Goal: Information Seeking & Learning: Check status

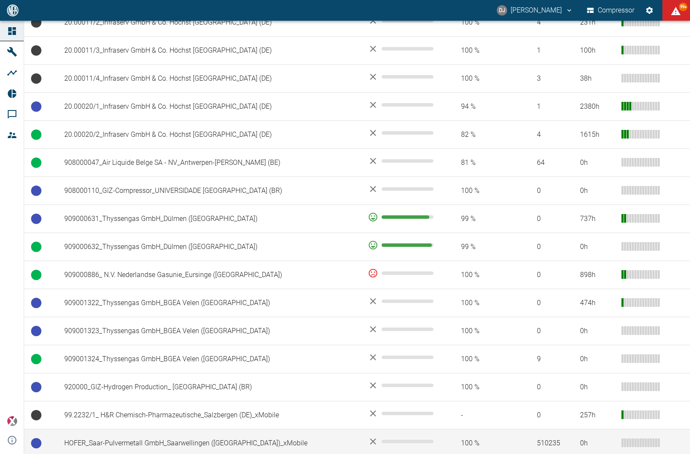
scroll to position [550, 0]
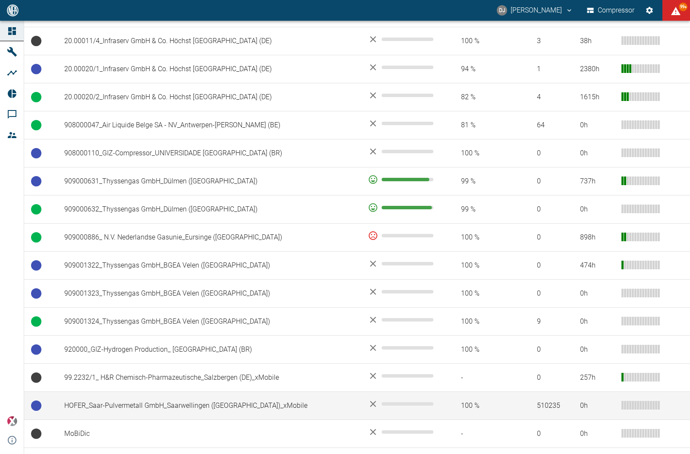
click at [161, 392] on td "HOFER_Saar-Pulvermetall GmbH_Saarwellingen ([GEOGRAPHIC_DATA])_xMobile" at bounding box center [209, 406] width 304 height 28
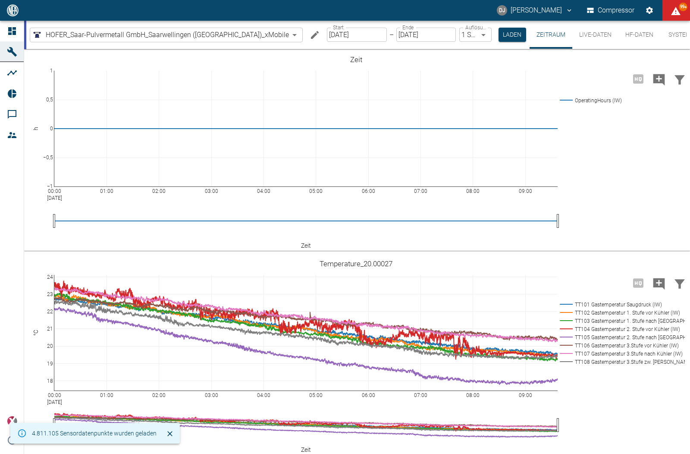
click at [631, 32] on button "HF-Daten" at bounding box center [639, 35] width 42 height 28
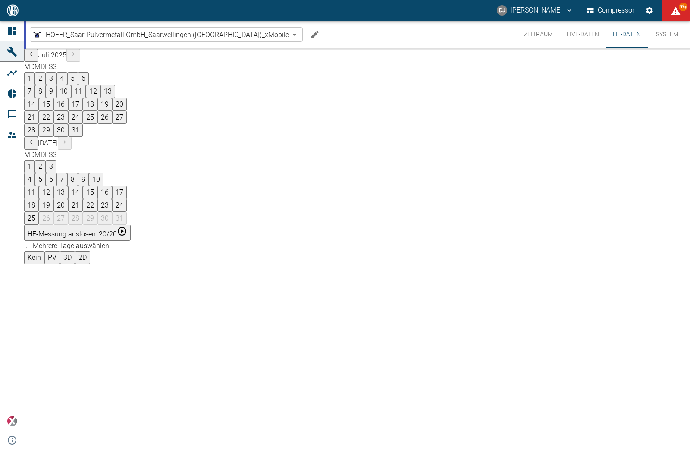
click at [53, 199] on button "19" at bounding box center [46, 205] width 15 height 13
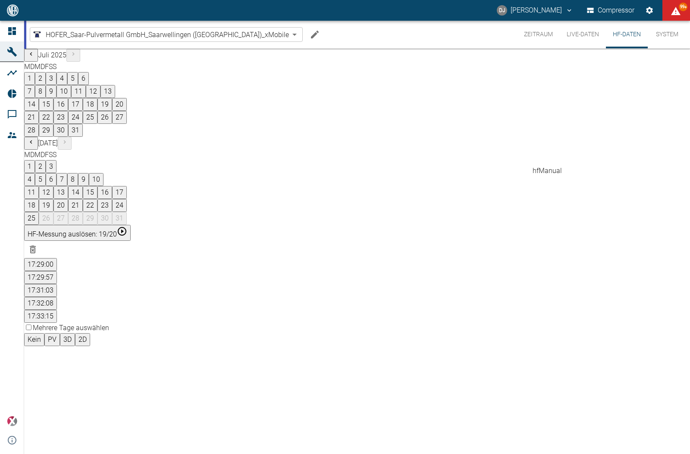
click at [57, 284] on button "17:31:03" at bounding box center [40, 290] width 33 height 13
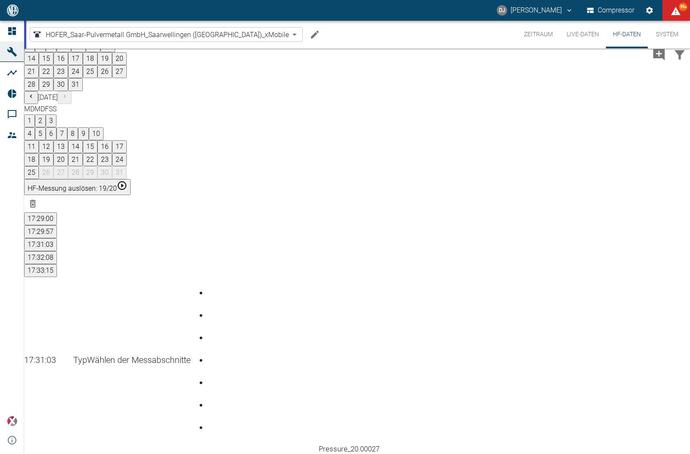
scroll to position [57, 0]
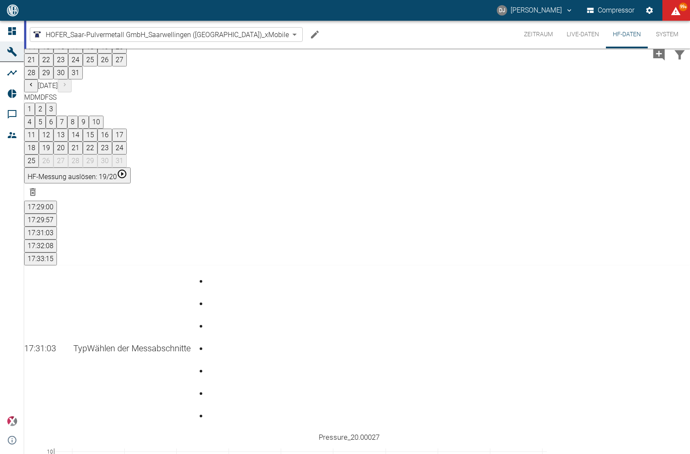
click at [211, 319] on div "Gehe zu Seite 3" at bounding box center [209, 319] width 3 height 0
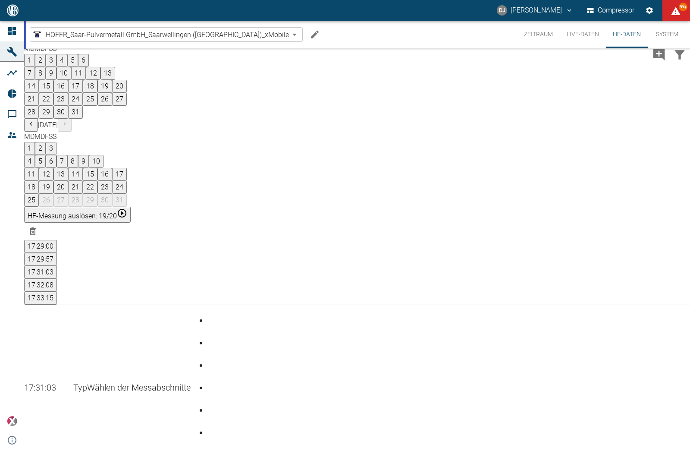
click at [211, 403] on div "Gehe zu Seite 5" at bounding box center [209, 403] width 3 height 0
click at [211, 425] on div "Gehe zu Seite 6" at bounding box center [209, 425] width 3 height 0
click at [211, 448] on div "Gehe zu Seite 7" at bounding box center [209, 448] width 3 height 0
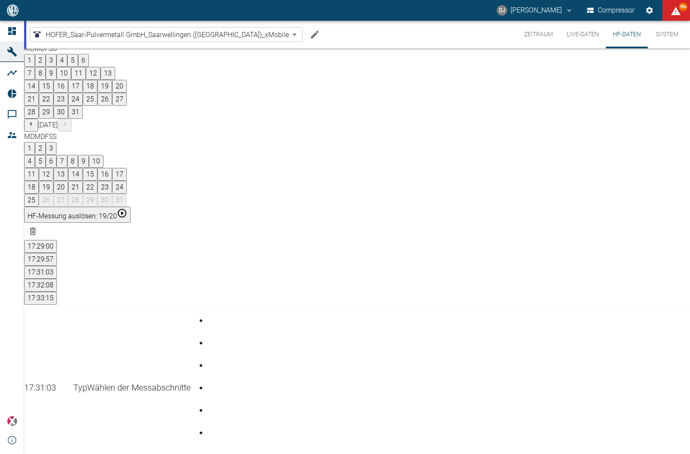
click at [57, 279] on button "17:32:08" at bounding box center [40, 285] width 33 height 13
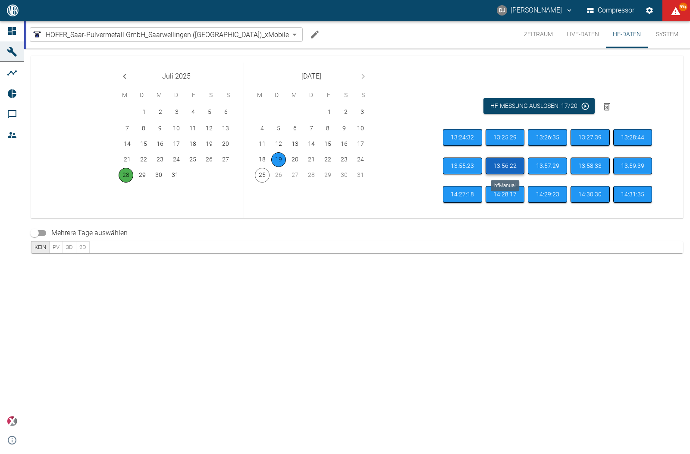
click at [500, 168] on button "13:56:22" at bounding box center [504, 165] width 39 height 17
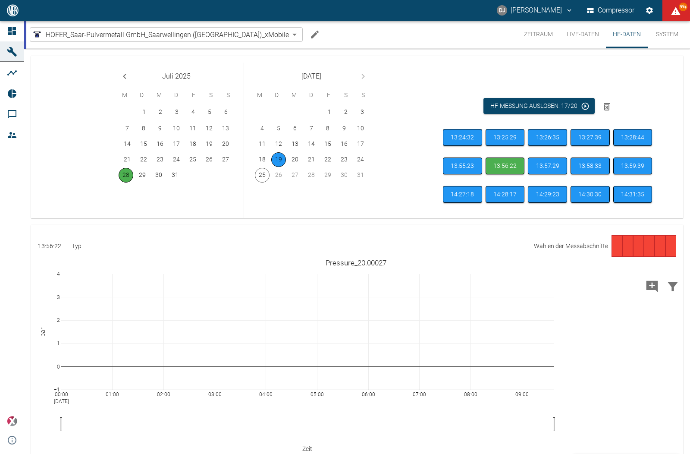
click at [545, 156] on div "13:24:32 13:25:29 13:26:35 13:27:39 13:28:44 13:55:23 13:56:22 13:57:29 13:58:3…" at bounding box center [549, 170] width 213 height 82
click at [544, 164] on button "13:57:29" at bounding box center [547, 165] width 39 height 17
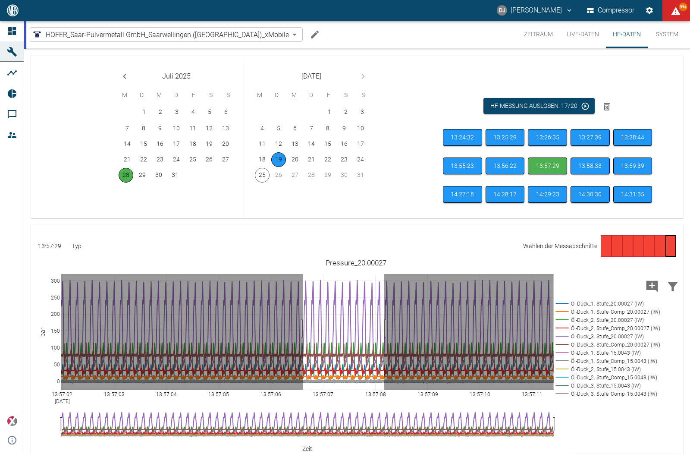
drag, startPoint x: 303, startPoint y: 328, endPoint x: 384, endPoint y: 329, distance: 81.5
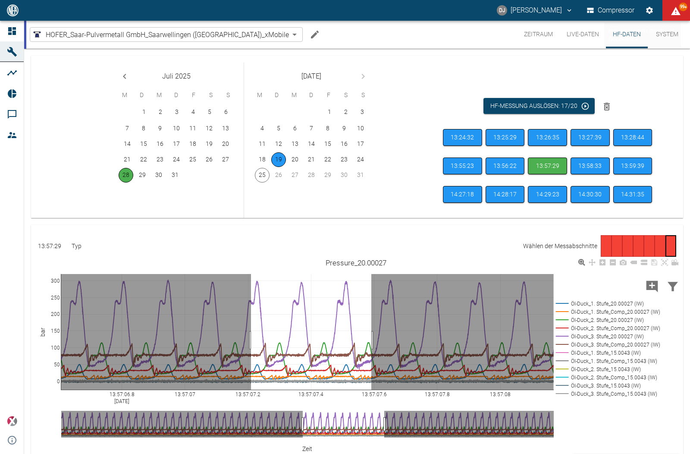
drag, startPoint x: 251, startPoint y: 340, endPoint x: 284, endPoint y: 305, distance: 47.6
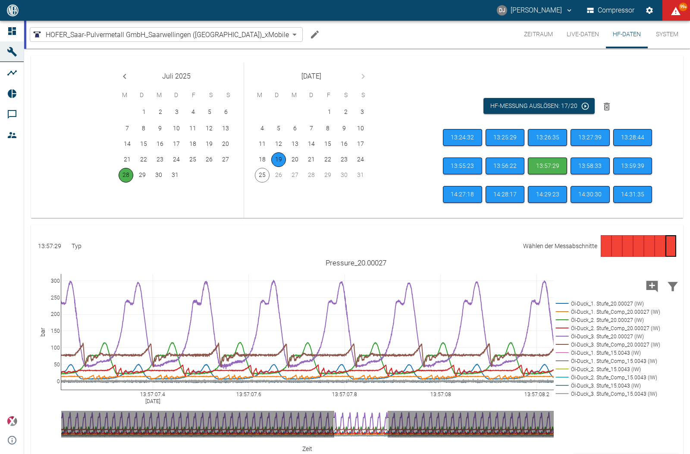
drag, startPoint x: 354, startPoint y: 426, endPoint x: 387, endPoint y: 421, distance: 34.0
click at [635, 264] on icon at bounding box center [633, 262] width 7 height 7
click at [620, 311] on rect at bounding box center [606, 311] width 104 height 8
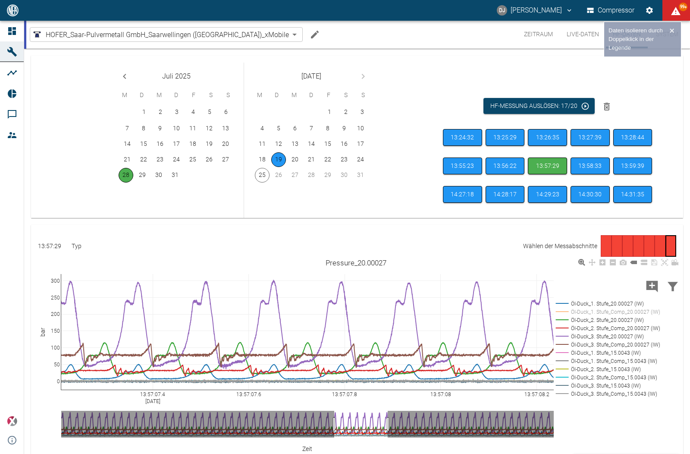
click at [626, 327] on rect at bounding box center [606, 328] width 104 height 8
click at [624, 343] on rect at bounding box center [606, 344] width 104 height 8
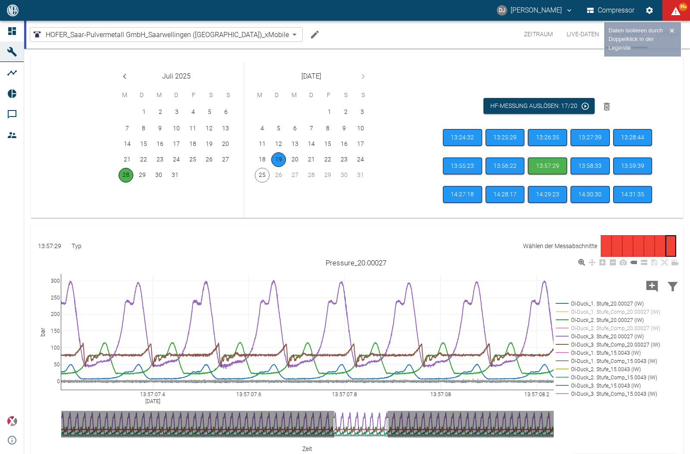
click at [624, 360] on rect at bounding box center [606, 361] width 104 height 8
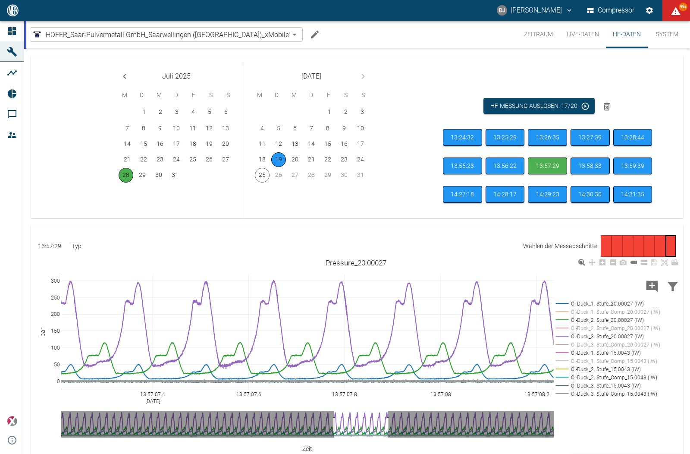
click at [627, 377] on rect at bounding box center [606, 377] width 104 height 8
click at [626, 393] on rect at bounding box center [606, 393] width 104 height 8
click at [626, 351] on rect at bounding box center [606, 352] width 104 height 8
click at [626, 369] on rect at bounding box center [606, 369] width 104 height 8
click at [626, 385] on rect at bounding box center [606, 385] width 104 height 8
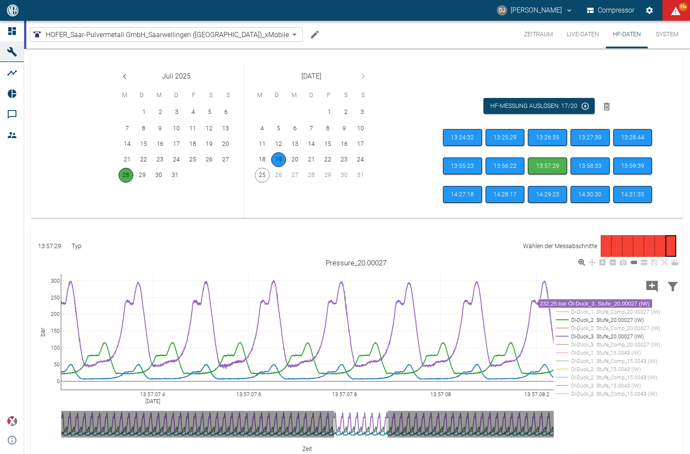
scroll to position [1, 0]
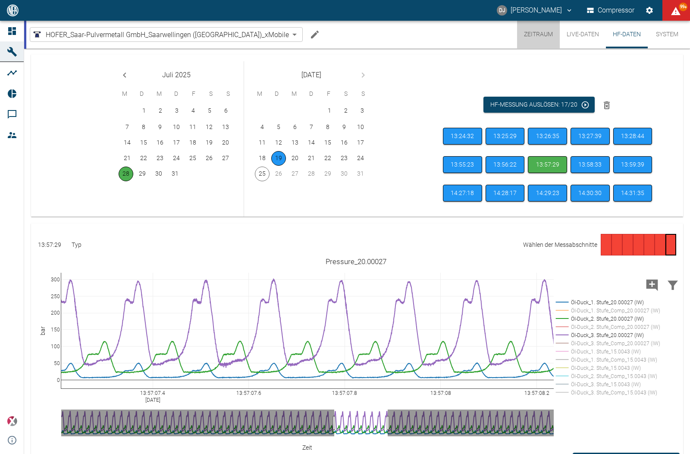
click at [536, 35] on button "Zeitraum" at bounding box center [538, 35] width 43 height 28
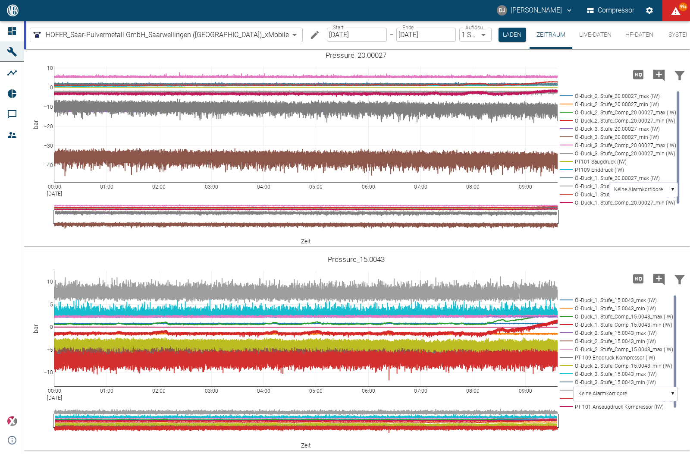
scroll to position [818, 0]
click at [601, 358] on rect at bounding box center [615, 357] width 114 height 8
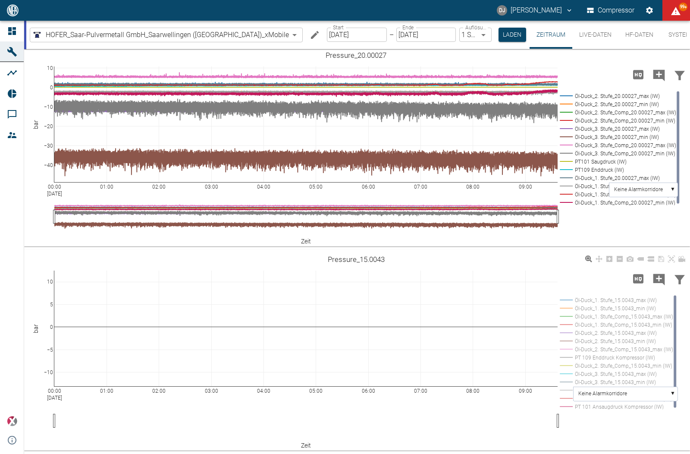
click at [601, 358] on rect at bounding box center [615, 357] width 114 height 8
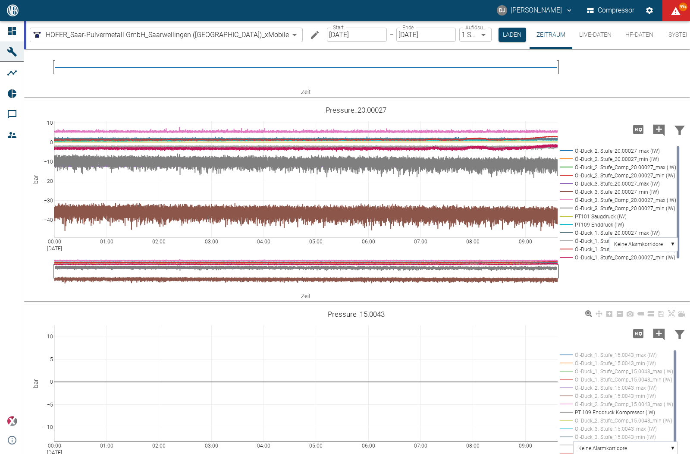
scroll to position [818, 0]
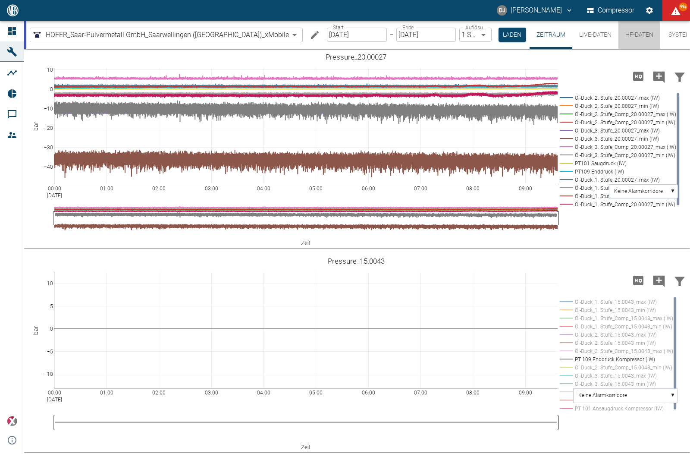
click at [633, 32] on button "HF-Daten" at bounding box center [639, 35] width 42 height 28
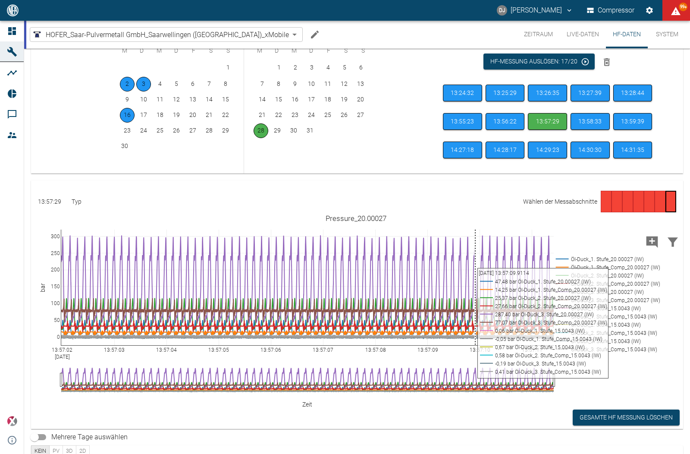
scroll to position [18, 0]
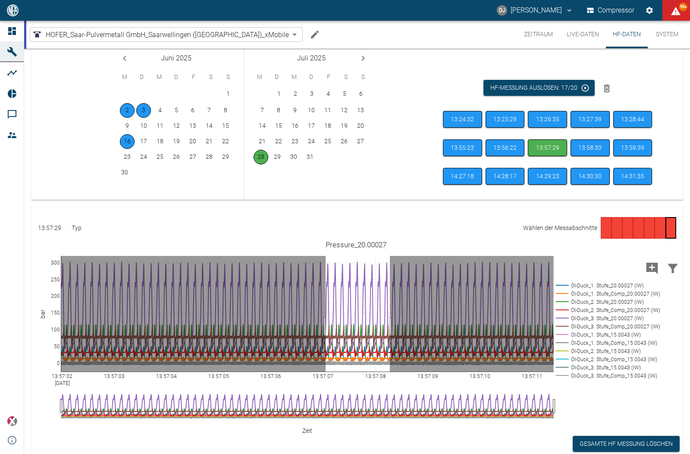
drag, startPoint x: 326, startPoint y: 326, endPoint x: 390, endPoint y: 319, distance: 64.6
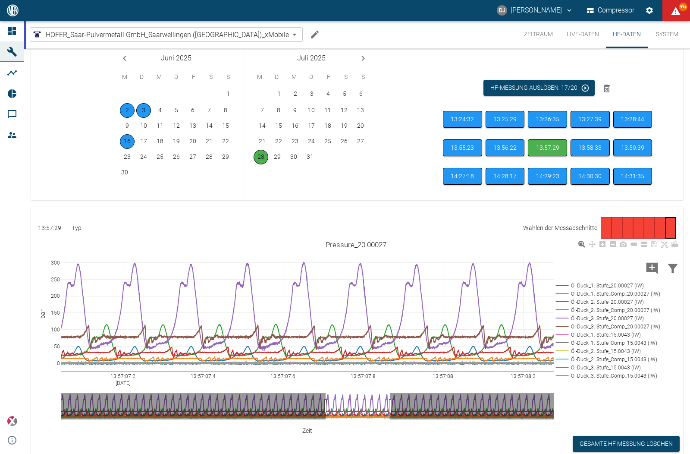
click at [621, 284] on rect at bounding box center [606, 285] width 104 height 8
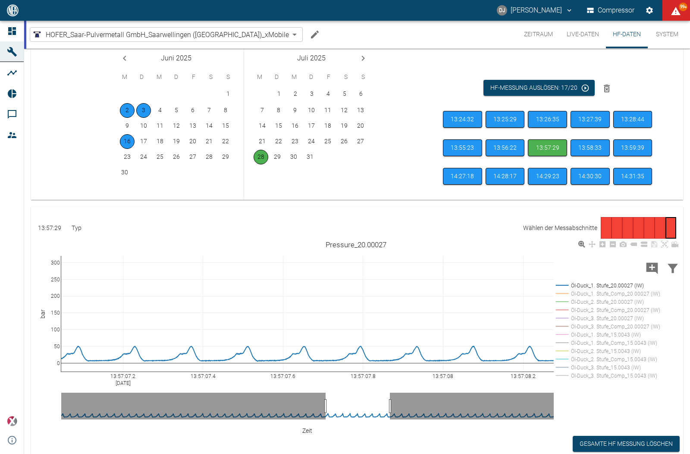
click at [614, 301] on rect at bounding box center [606, 302] width 104 height 8
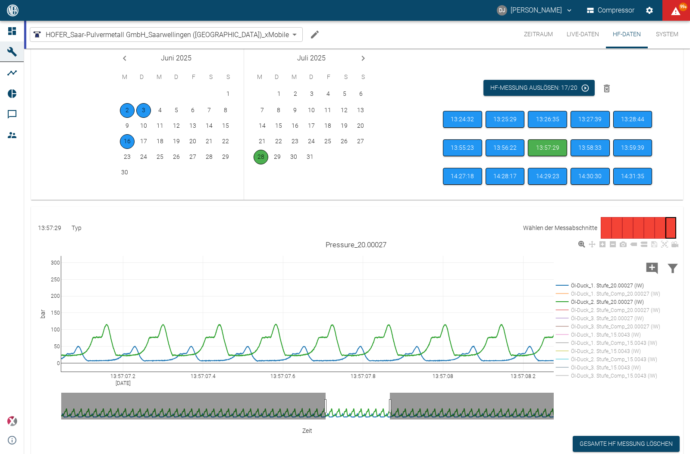
click at [624, 317] on rect at bounding box center [606, 318] width 104 height 8
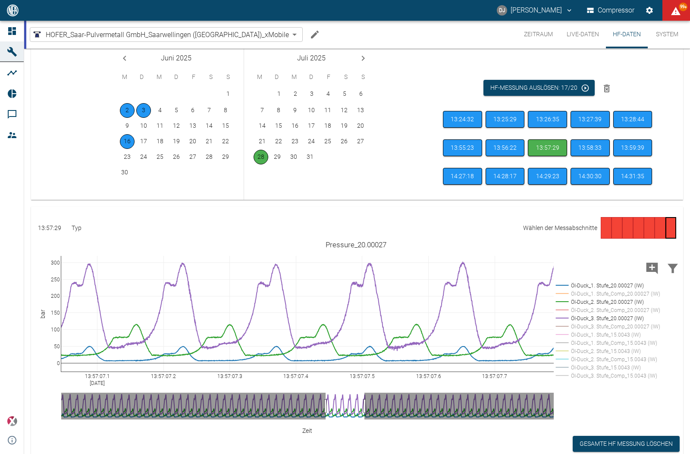
drag, startPoint x: 389, startPoint y: 402, endPoint x: 363, endPoint y: 401, distance: 25.4
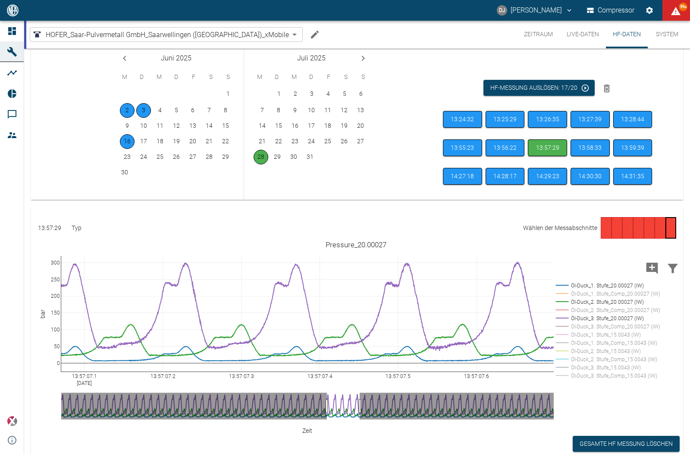
drag, startPoint x: 366, startPoint y: 404, endPoint x: 360, endPoint y: 404, distance: 6.0
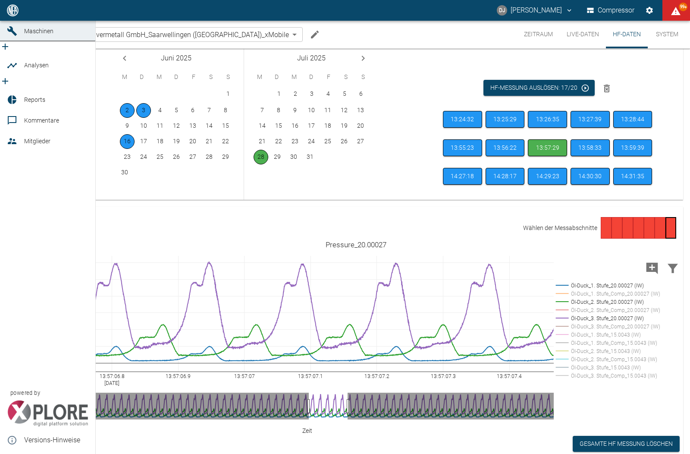
click at [16, 16] on icon at bounding box center [12, 10] width 10 height 10
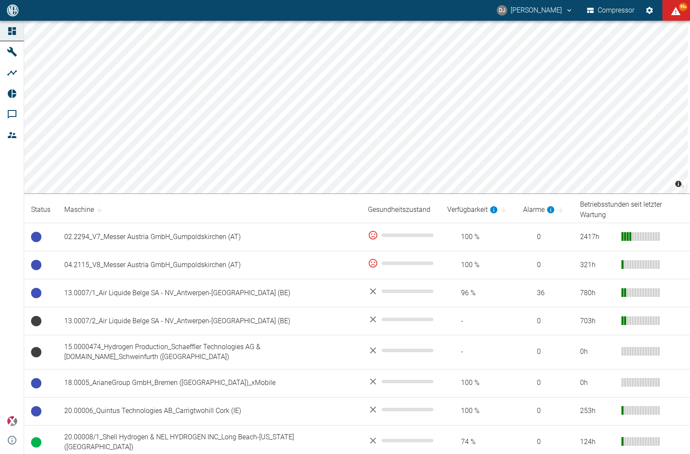
click at [219, 252] on td "04.2115_V8_Messer Austria GmbH_Gumpoldskirchen (AT)" at bounding box center [209, 265] width 304 height 28
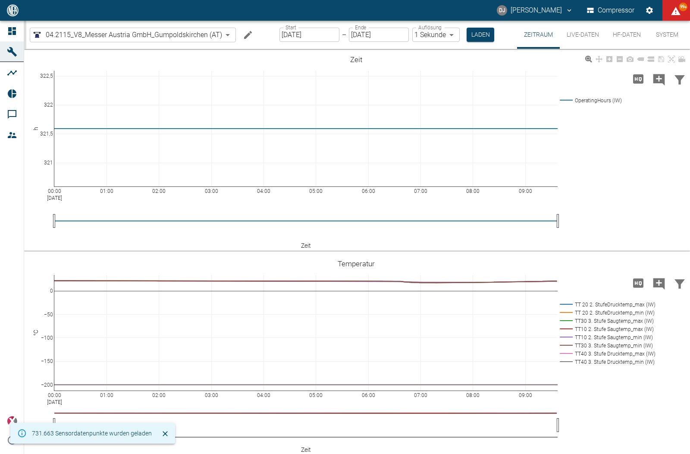
scroll to position [0, 0]
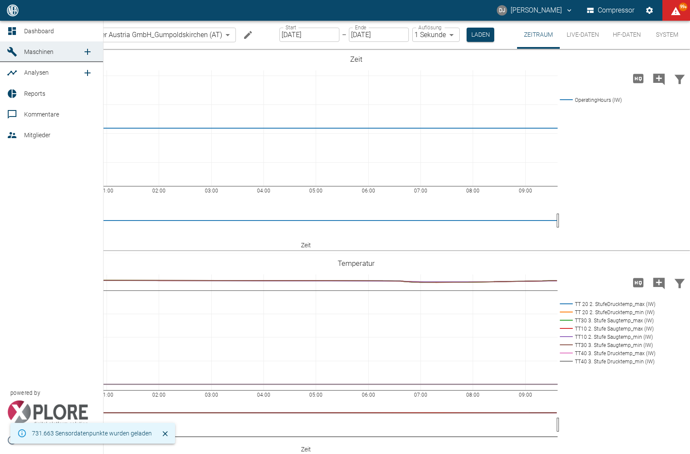
click at [22, 116] on link "Kommentare" at bounding box center [51, 114] width 103 height 21
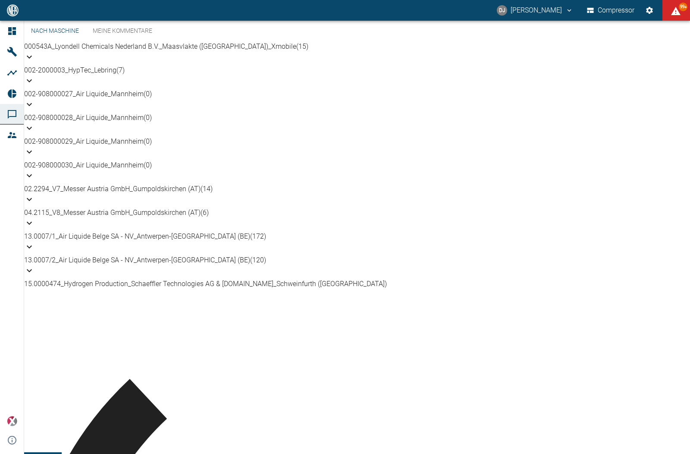
click at [148, 194] on p "02.2294_V7_Messer Austria GmbH_Gumpoldskirchen (AT) (14)" at bounding box center [357, 189] width 666 height 10
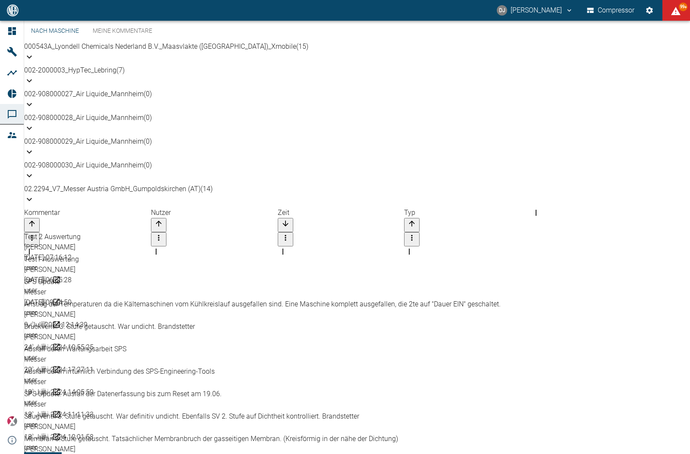
scroll to position [131, 0]
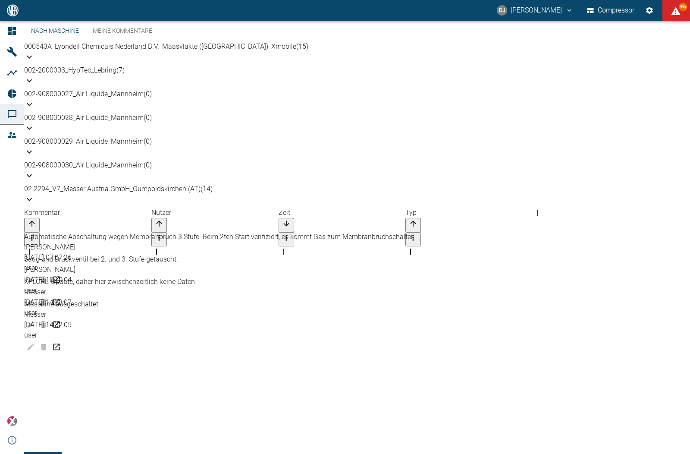
click at [34, 194] on icon at bounding box center [29, 199] width 10 height 10
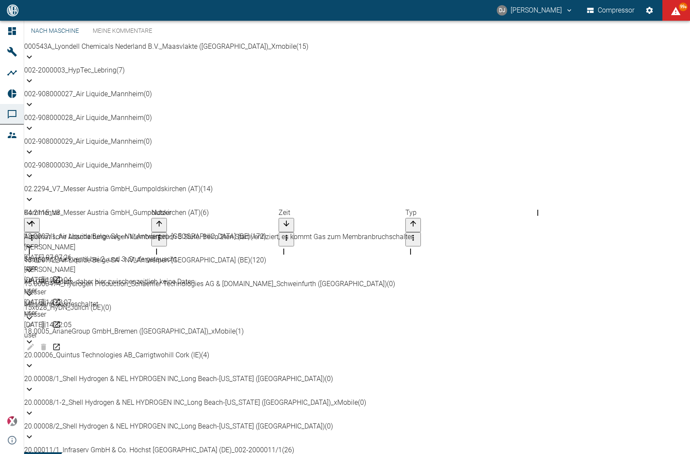
scroll to position [124, 0]
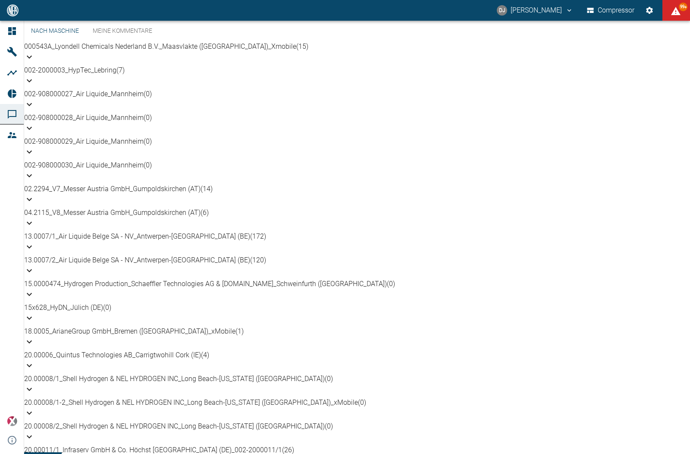
click at [34, 194] on icon at bounding box center [29, 199] width 10 height 10
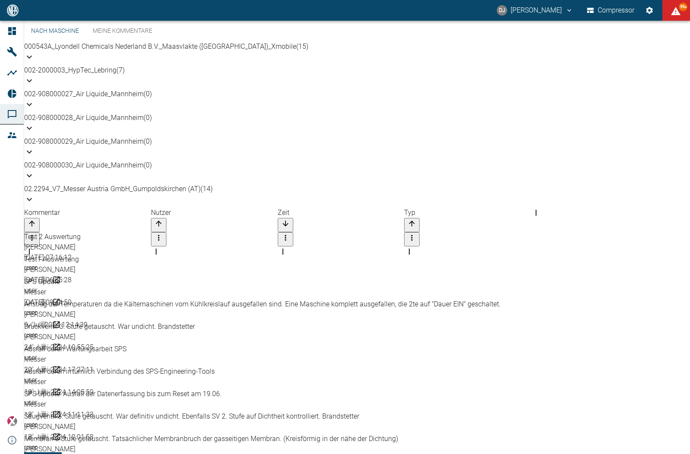
click at [34, 194] on icon at bounding box center [29, 199] width 10 height 10
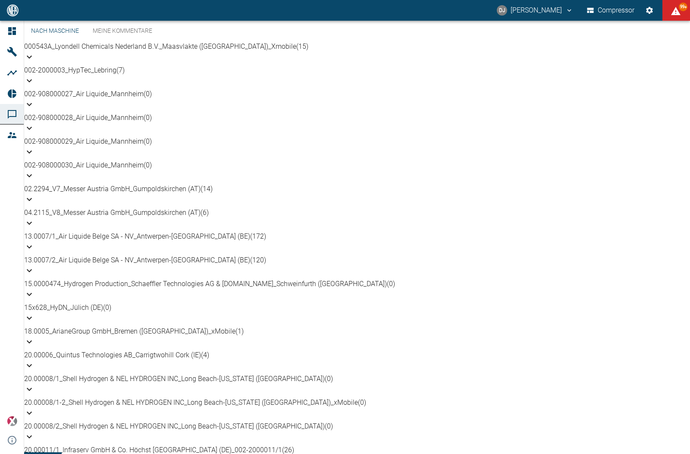
click at [32, 222] on icon at bounding box center [29, 223] width 5 height 3
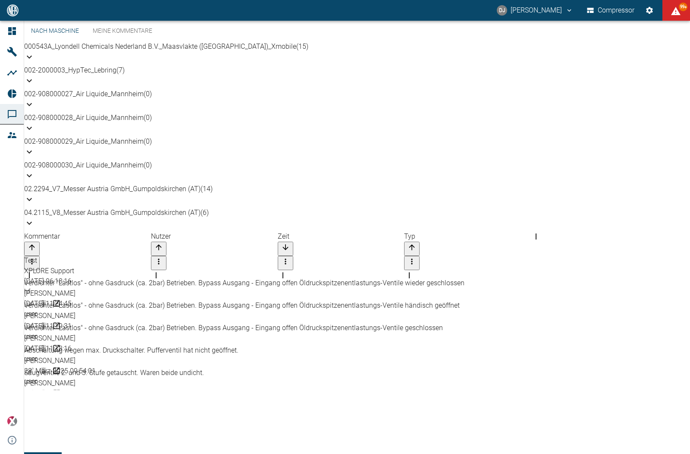
scroll to position [151, 0]
click at [32, 222] on icon at bounding box center [29, 223] width 5 height 3
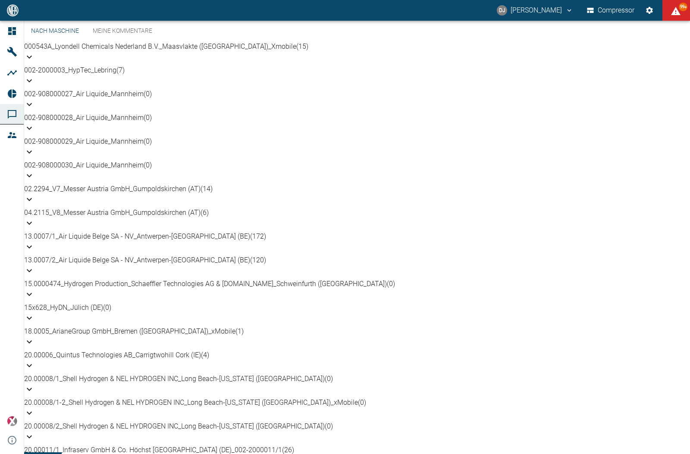
scroll to position [0, 0]
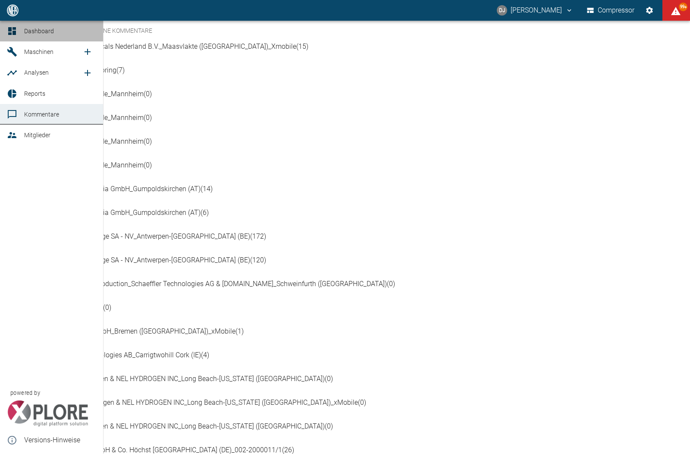
click at [13, 30] on icon at bounding box center [12, 31] width 10 height 10
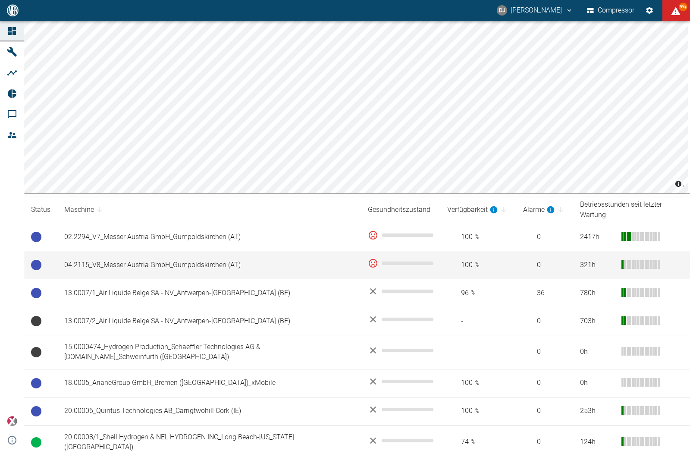
click at [231, 255] on td "04.2115_V8_Messer Austria GmbH_Gumpoldskirchen (AT)" at bounding box center [209, 265] width 304 height 28
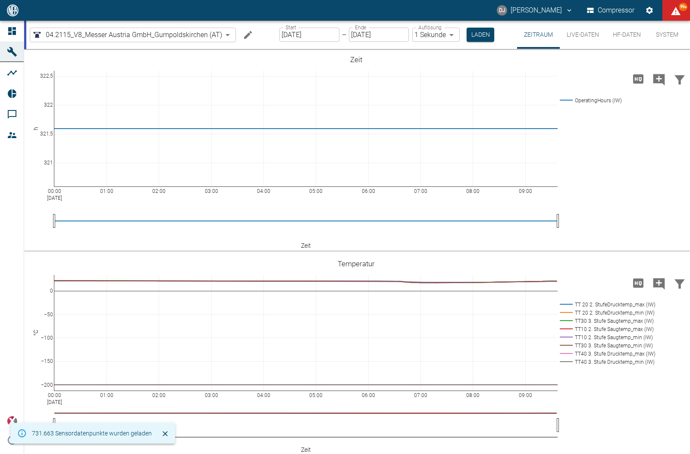
click at [632, 34] on button "HF-Daten" at bounding box center [627, 35] width 42 height 28
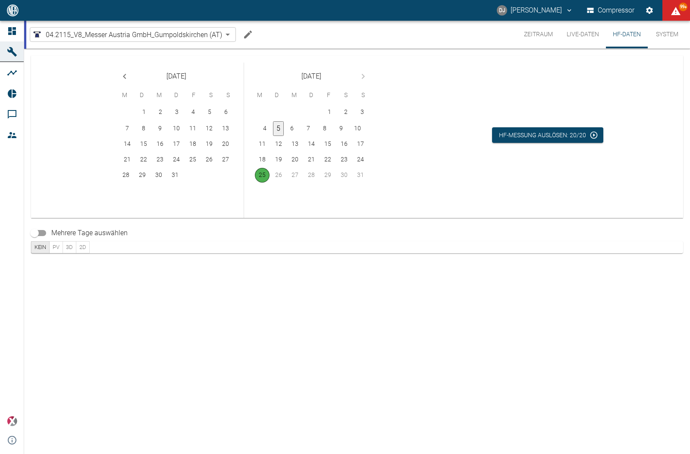
click at [281, 125] on button "5" at bounding box center [278, 128] width 11 height 15
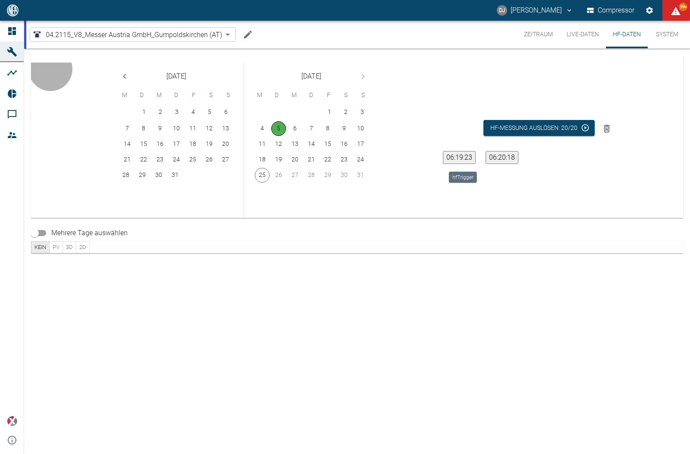
click at [463, 156] on button "06:19:23" at bounding box center [459, 157] width 33 height 13
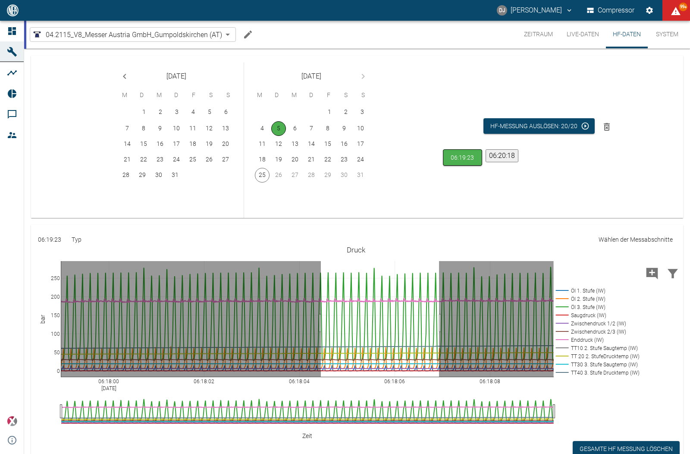
drag, startPoint x: 321, startPoint y: 335, endPoint x: 439, endPoint y: 330, distance: 118.3
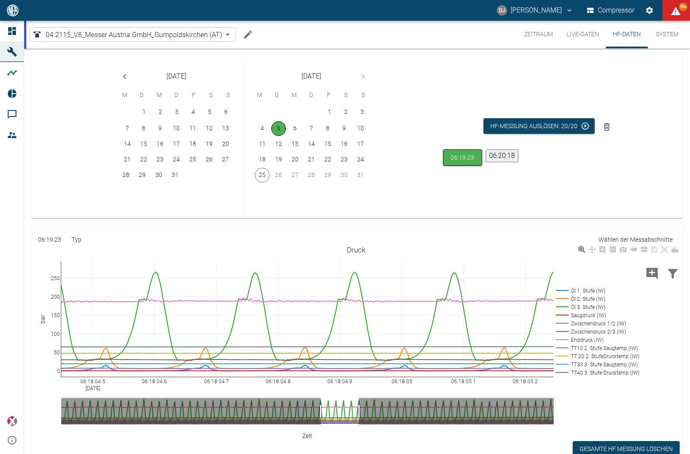
drag, startPoint x: 439, startPoint y: 420, endPoint x: 360, endPoint y: 420, distance: 78.9
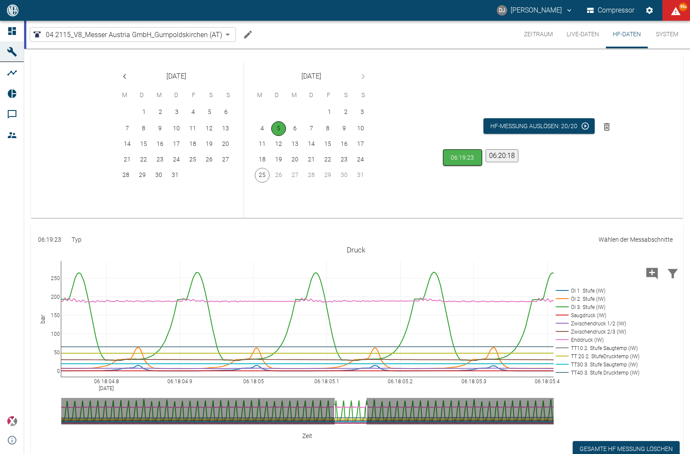
drag, startPoint x: 362, startPoint y: 421, endPoint x: 367, endPoint y: 419, distance: 6.0
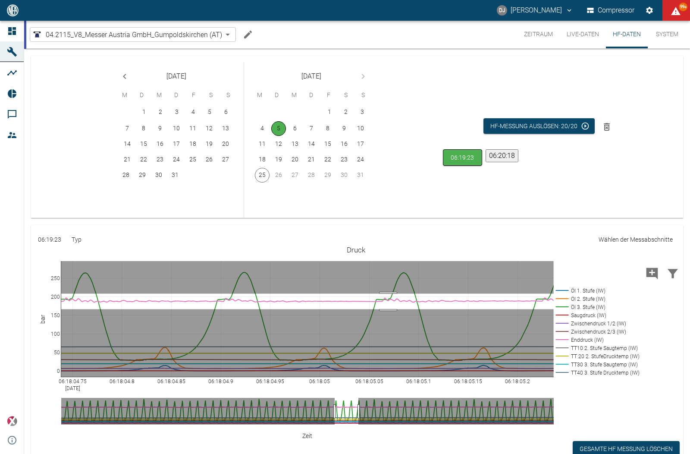
drag, startPoint x: 388, startPoint y: 322, endPoint x: 390, endPoint y: 306, distance: 16.0
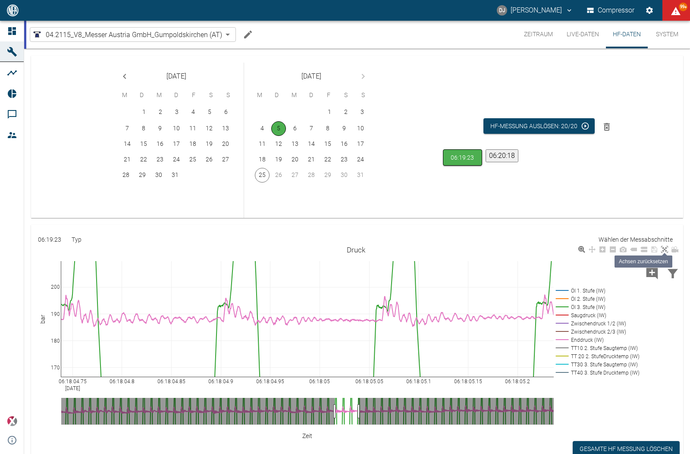
click at [665, 253] on icon at bounding box center [664, 249] width 7 height 7
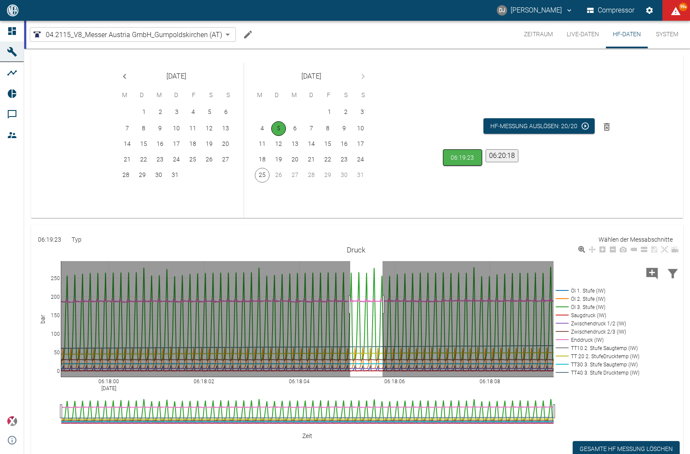
drag, startPoint x: 350, startPoint y: 317, endPoint x: 391, endPoint y: 320, distance: 40.7
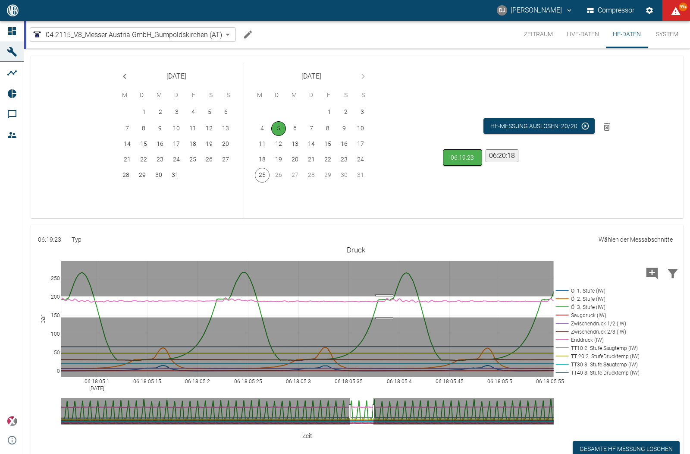
drag, startPoint x: 384, startPoint y: 330, endPoint x: 385, endPoint y: 307, distance: 23.3
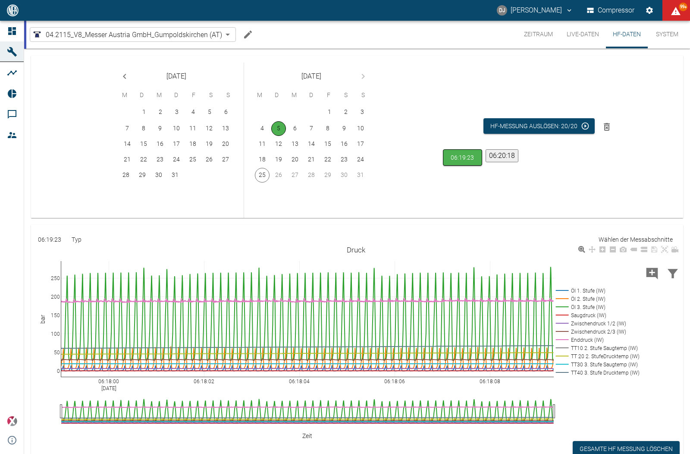
scroll to position [57, 0]
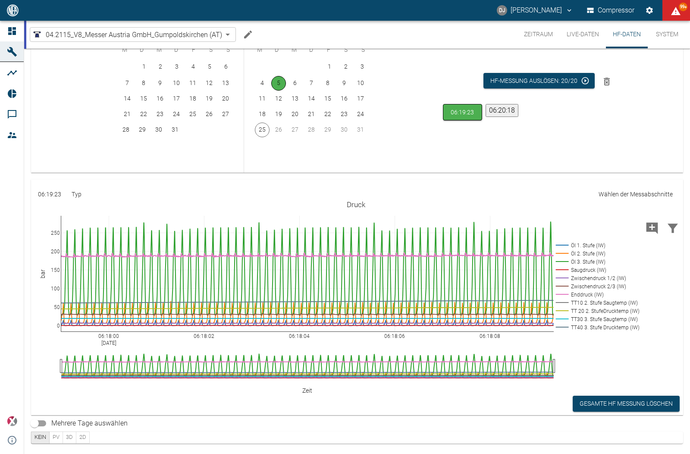
click at [56, 436] on button "PV" at bounding box center [56, 437] width 14 height 12
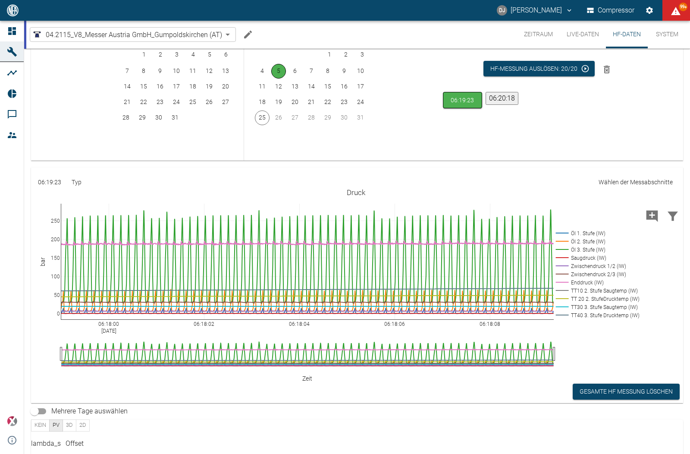
scroll to position [91, 0]
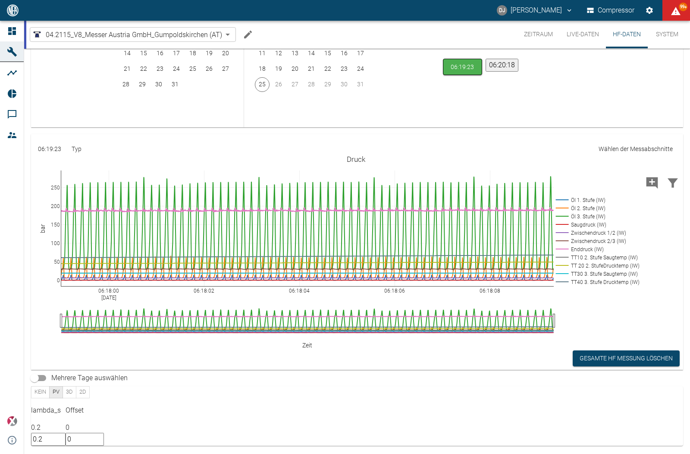
click at [42, 398] on button "Kein" at bounding box center [40, 392] width 19 height 12
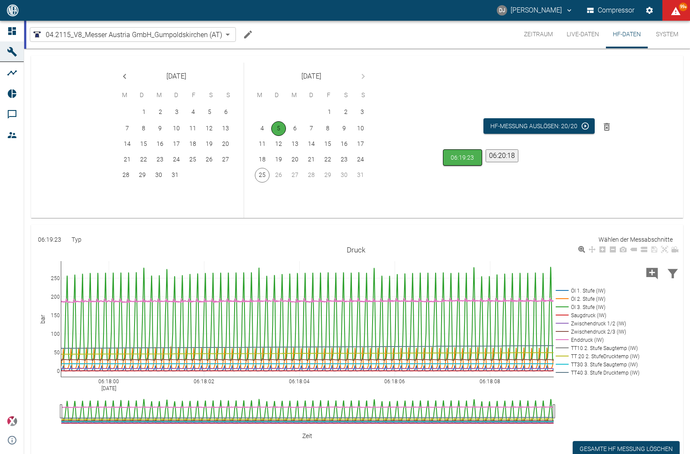
scroll to position [57, 0]
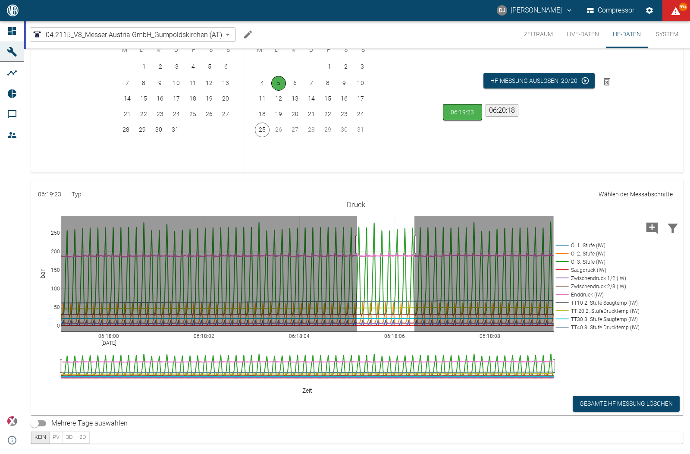
drag, startPoint x: 357, startPoint y: 245, endPoint x: 415, endPoint y: 245, distance: 57.8
